Goal: Information Seeking & Learning: Learn about a topic

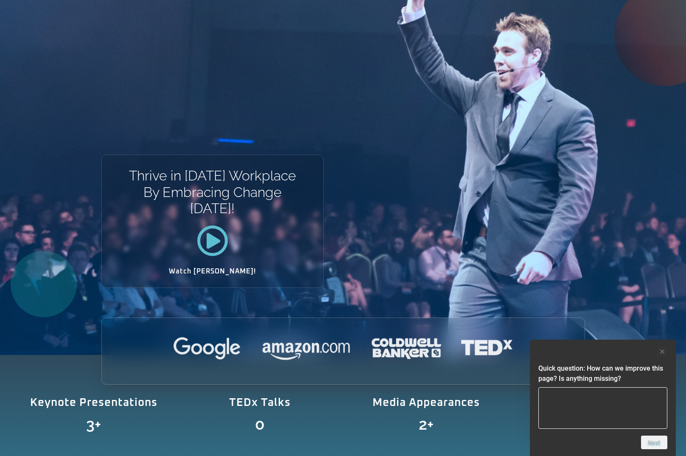
scroll to position [170, 0]
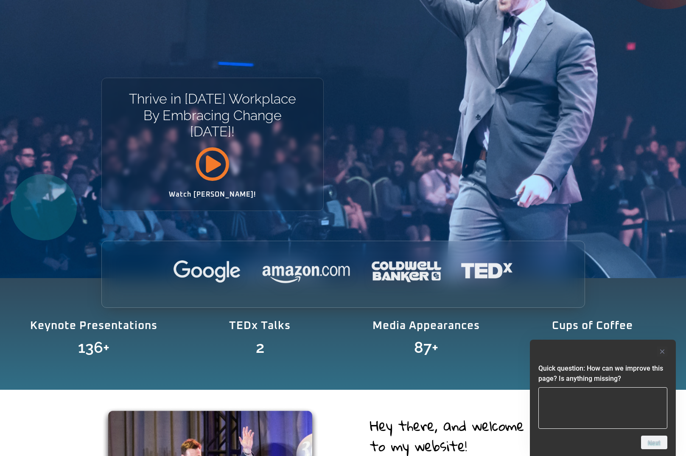
click at [216, 166] on icon at bounding box center [212, 164] width 34 height 34
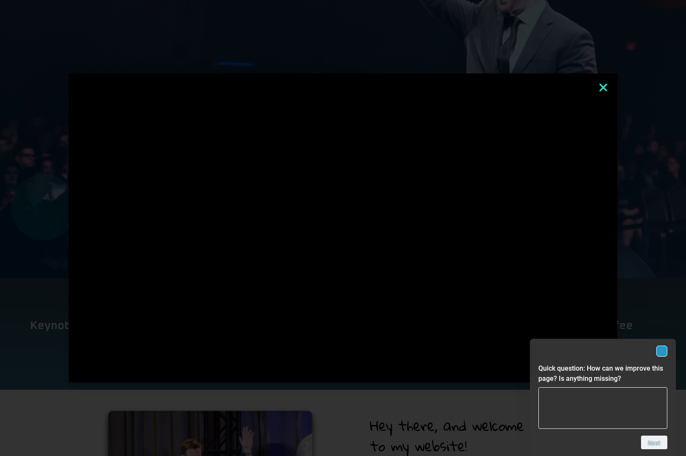
click at [658, 350] on rect "Hide survey" at bounding box center [662, 351] width 10 height 10
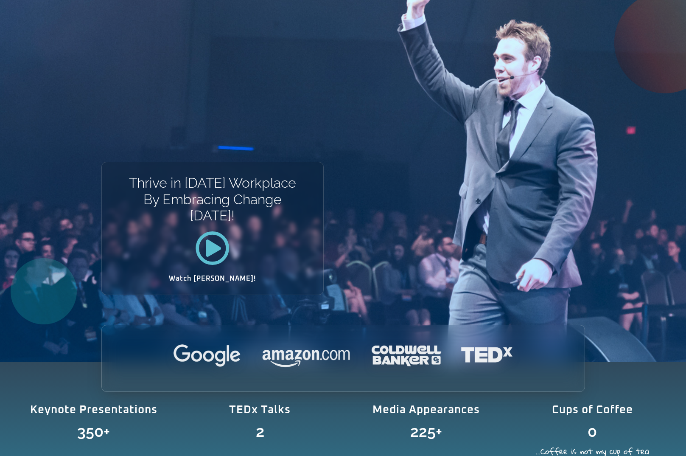
scroll to position [85, 0]
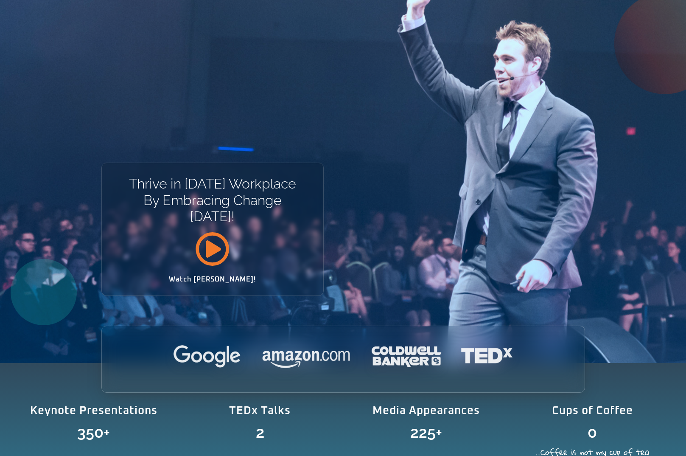
click at [219, 245] on icon at bounding box center [212, 249] width 34 height 34
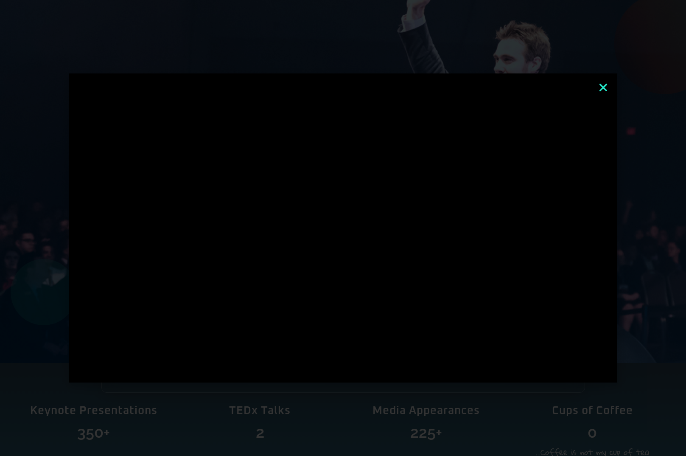
click at [226, 392] on div at bounding box center [343, 228] width 686 height 456
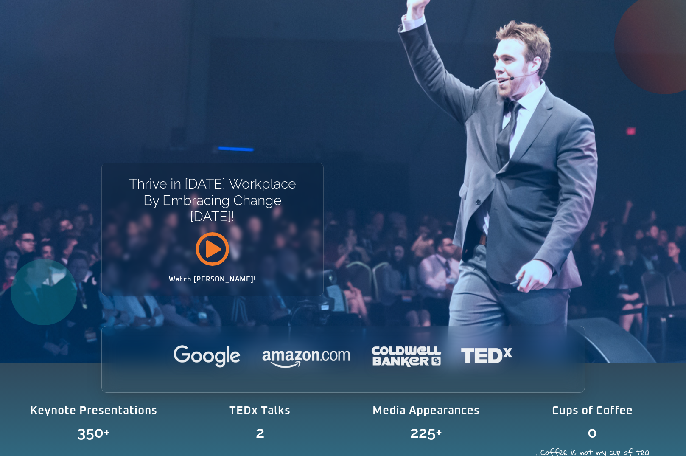
click at [210, 251] on icon at bounding box center [212, 249] width 34 height 34
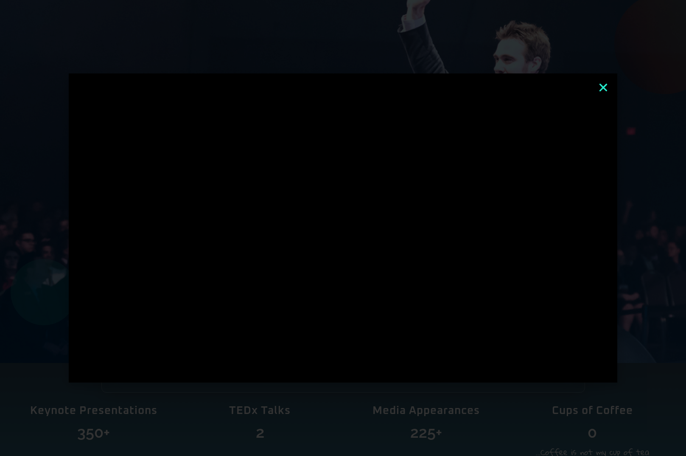
click at [603, 86] on icon "Close" at bounding box center [603, 87] width 11 height 11
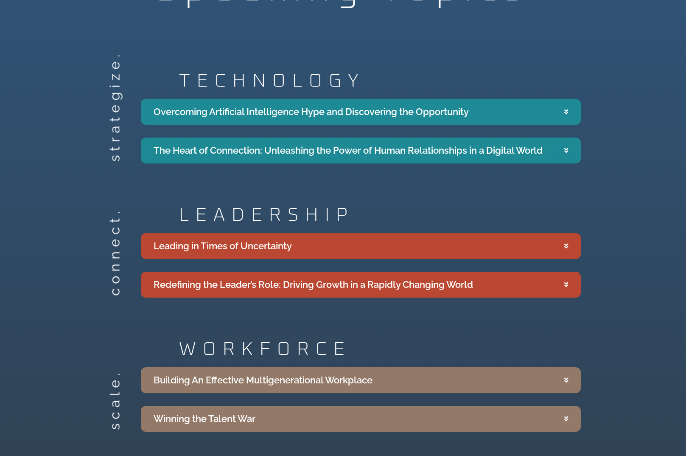
scroll to position [1570, 0]
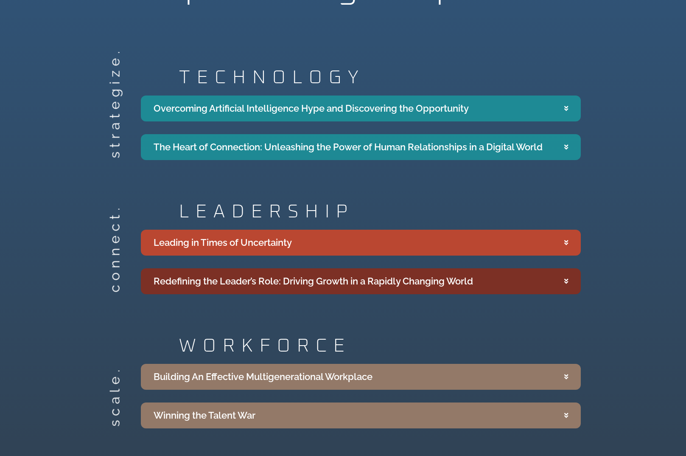
click at [280, 274] on div "Redefining the Leader’s Role: Driving Growth in a Rapidly Changing World" at bounding box center [314, 281] width 320 height 14
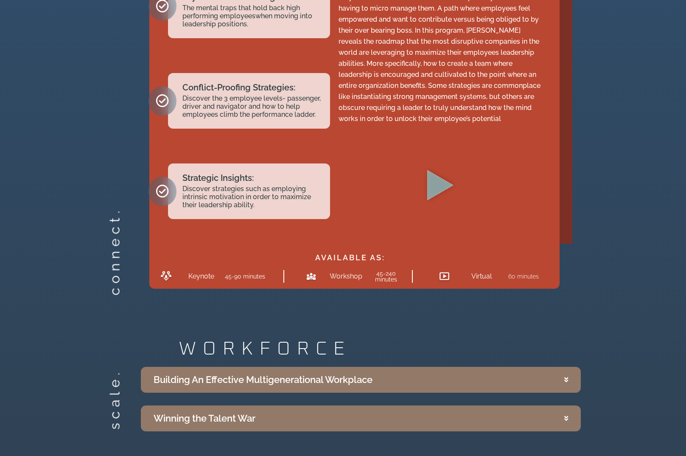
scroll to position [1994, 0]
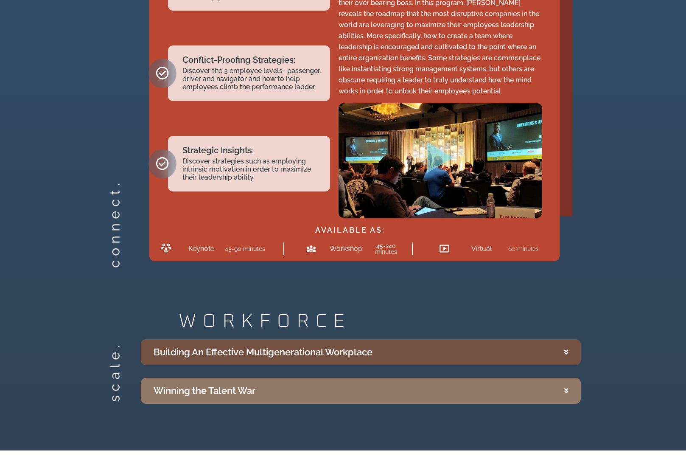
click at [238, 345] on div "Building An Effective Multigenerational Workplace" at bounding box center [263, 352] width 219 height 14
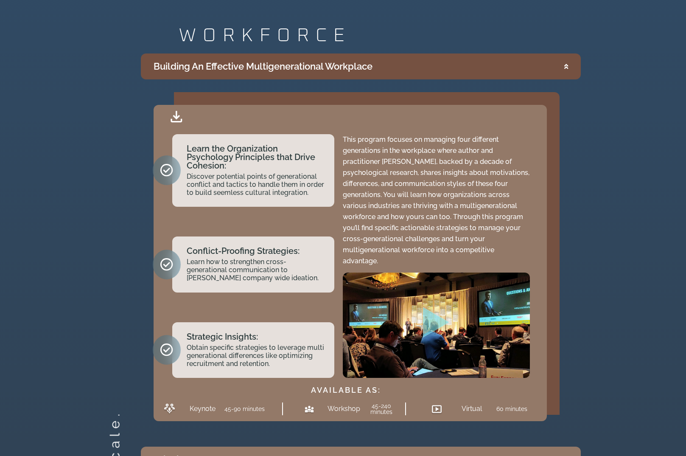
scroll to position [2291, 0]
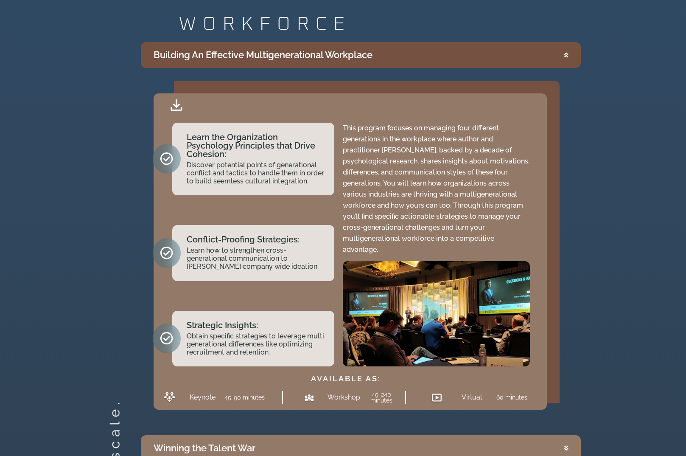
click at [229, 161] on link "Discover potential points of generational conflict and tactics to handle them i…" at bounding box center [255, 173] width 137 height 24
click at [453, 276] on div ".st0{fill:#FFF;fill-opacity:.39}.st1{fill:#5ADCE8;fill-opacity:.6}.st2{fill:non…" at bounding box center [436, 313] width 187 height 105
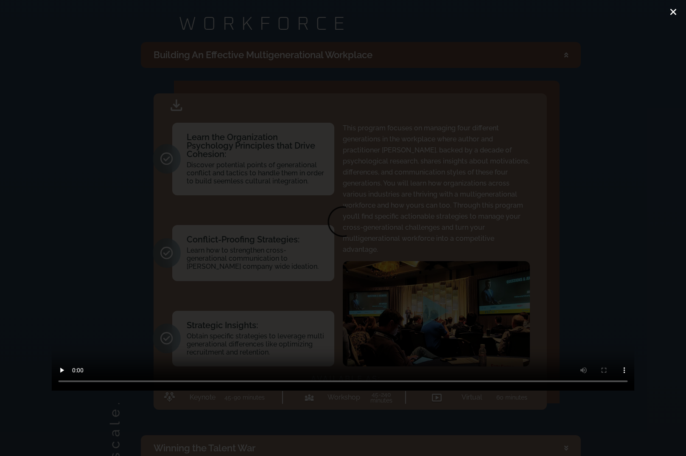
click at [674, 6] on link "Close (Esc)" at bounding box center [673, 12] width 13 height 13
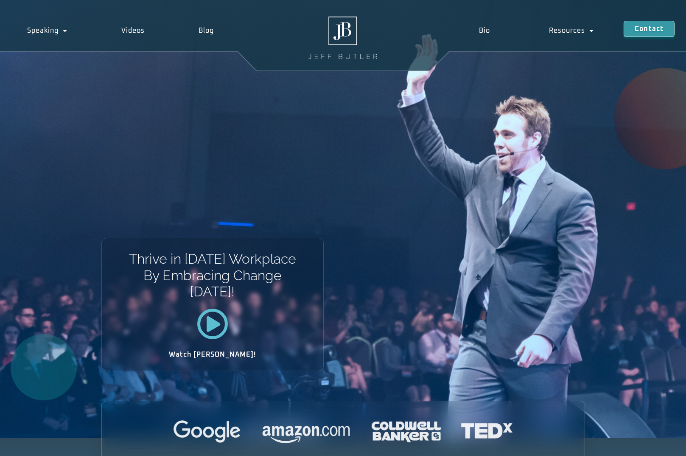
scroll to position [0, 0]
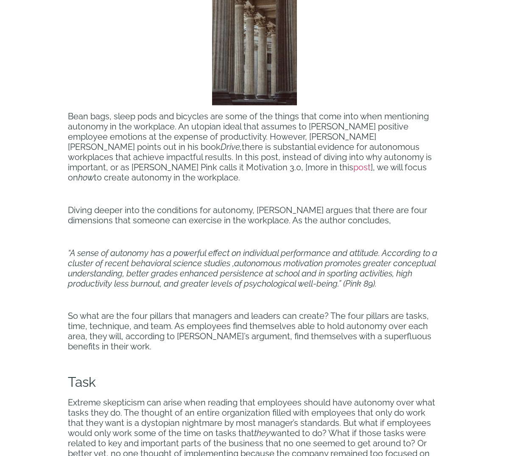
scroll to position [467, 0]
click at [353, 167] on span "post" at bounding box center [361, 168] width 17 height 10
